Goal: Transaction & Acquisition: Purchase product/service

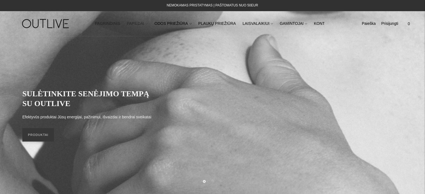
click at [140, 20] on link "PAPILDAI" at bounding box center [137, 24] width 21 height 12
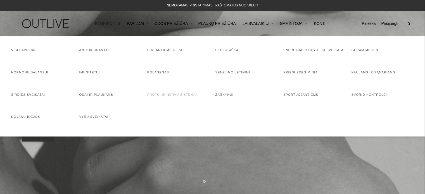
click at [181, 95] on link "Protui ir nervų sistemai" at bounding box center [172, 94] width 50 height 3
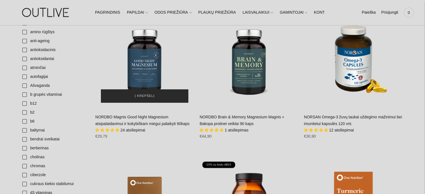
click at [141, 95] on span "Į krepšelį" at bounding box center [145, 96] width 20 height 6
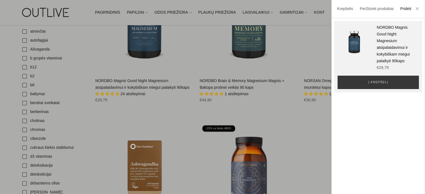
scroll to position [224, 0]
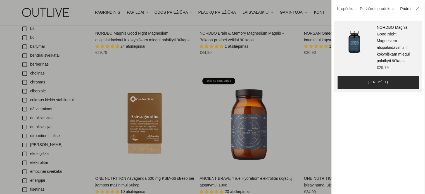
click at [384, 85] on span "Į krepšelį" at bounding box center [378, 83] width 20 height 6
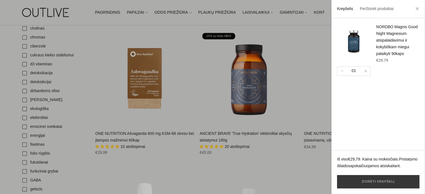
scroll to position [279, 0]
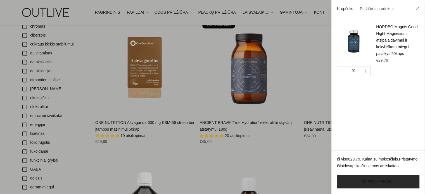
click at [379, 182] on link "Žiūrėti krepšelį" at bounding box center [378, 181] width 82 height 13
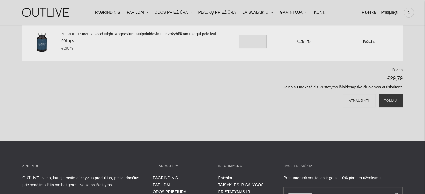
scroll to position [28, 0]
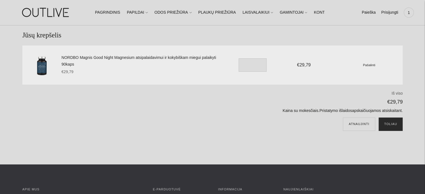
click at [383, 125] on button "Toliau" at bounding box center [391, 124] width 24 height 13
